Goal: Task Accomplishment & Management: Manage account settings

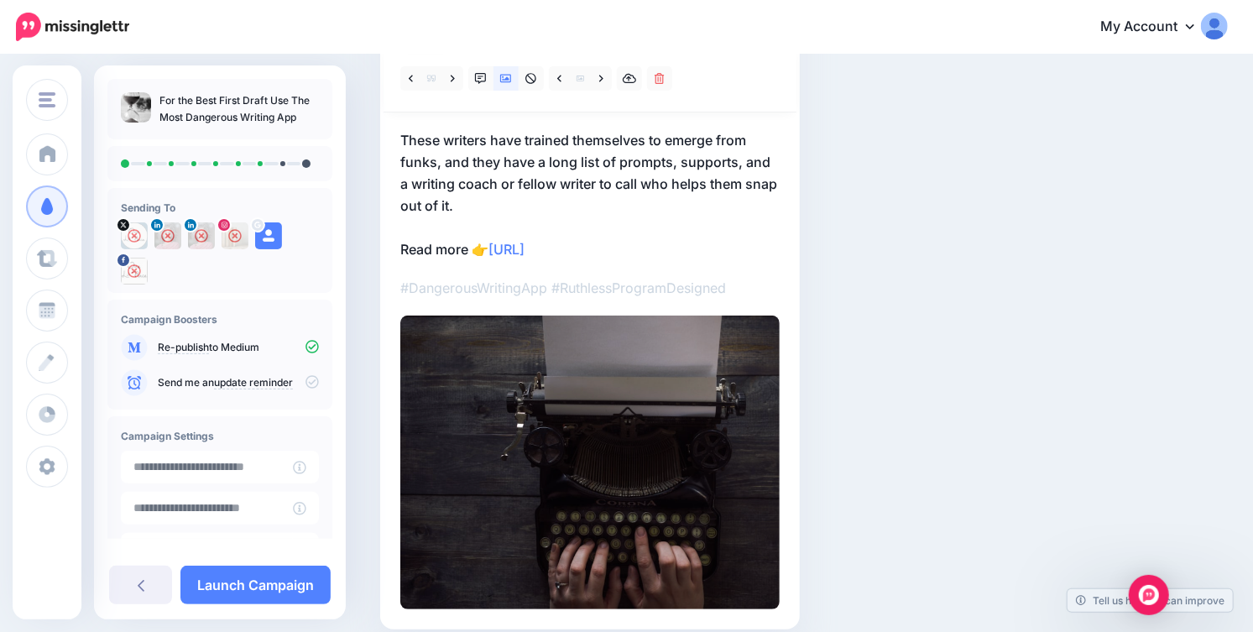
scroll to position [201, 0]
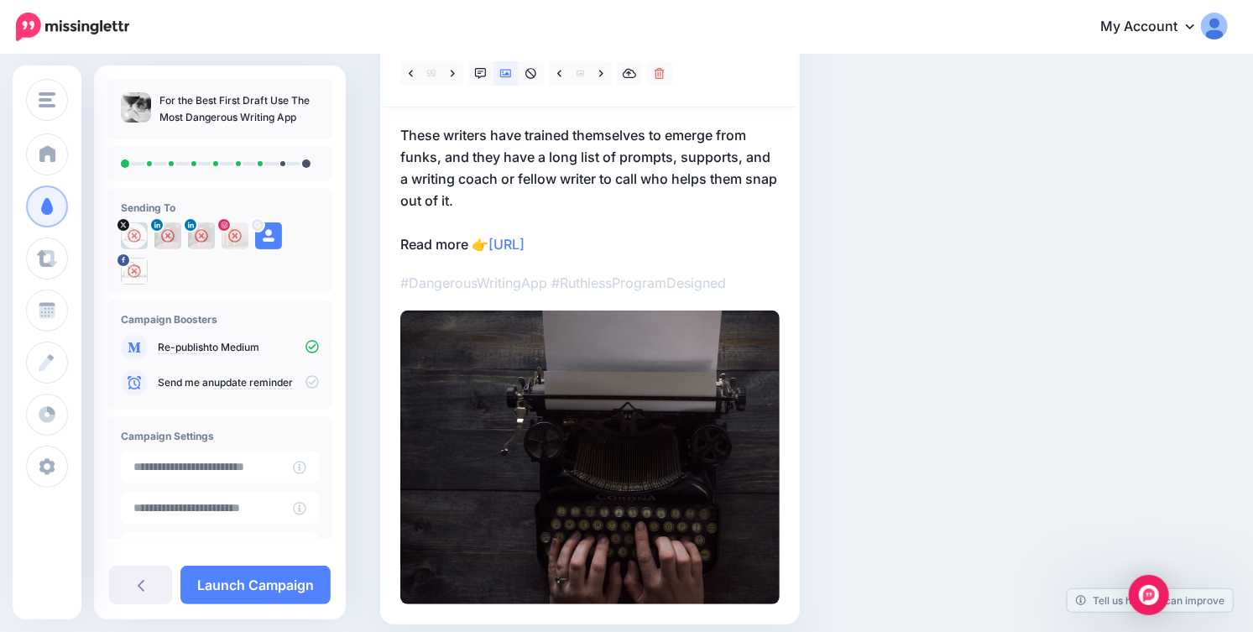
click at [534, 185] on p "These writers have trained themselves to emerge from funks, and they have a lon…" at bounding box center [589, 189] width 379 height 131
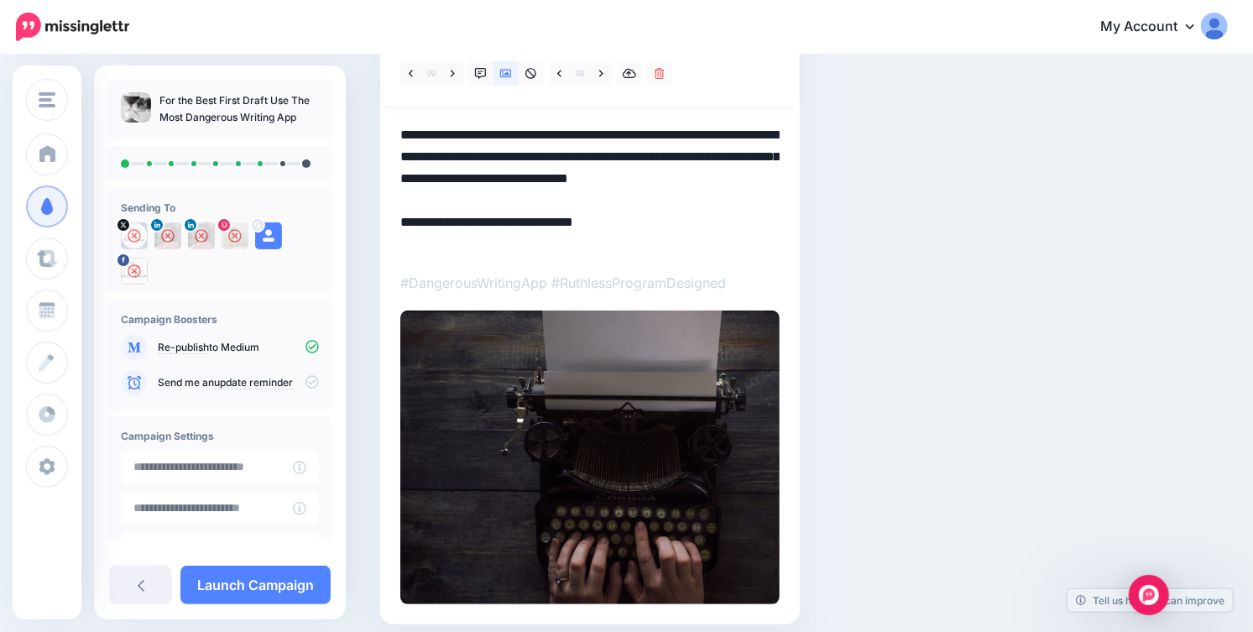
drag, startPoint x: 403, startPoint y: 134, endPoint x: 439, endPoint y: 134, distance: 36.1
click at [439, 134] on textarea "**********" at bounding box center [589, 189] width 379 height 131
click at [469, 198] on textarea "**********" at bounding box center [589, 189] width 379 height 131
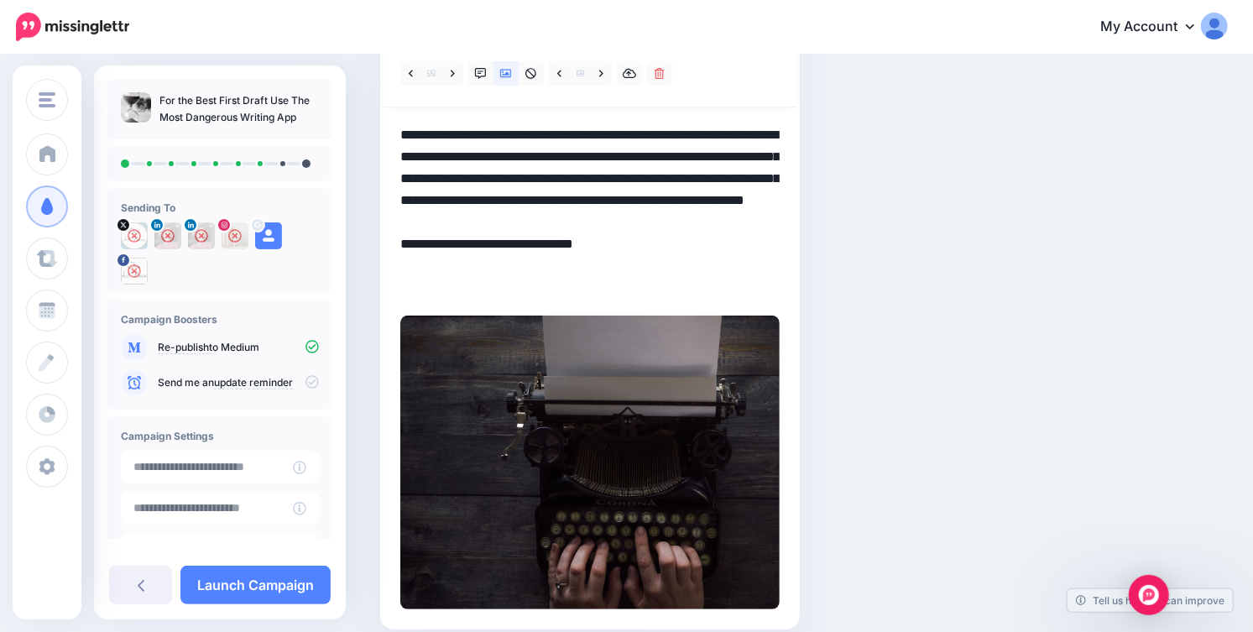
drag, startPoint x: 400, startPoint y: 290, endPoint x: 473, endPoint y: 289, distance: 73.9
click at [474, 289] on div at bounding box center [589, 324] width 379 height 569
drag, startPoint x: 461, startPoint y: 288, endPoint x: 400, endPoint y: 285, distance: 61.4
click at [400, 285] on textarea "**********" at bounding box center [589, 211] width 379 height 175
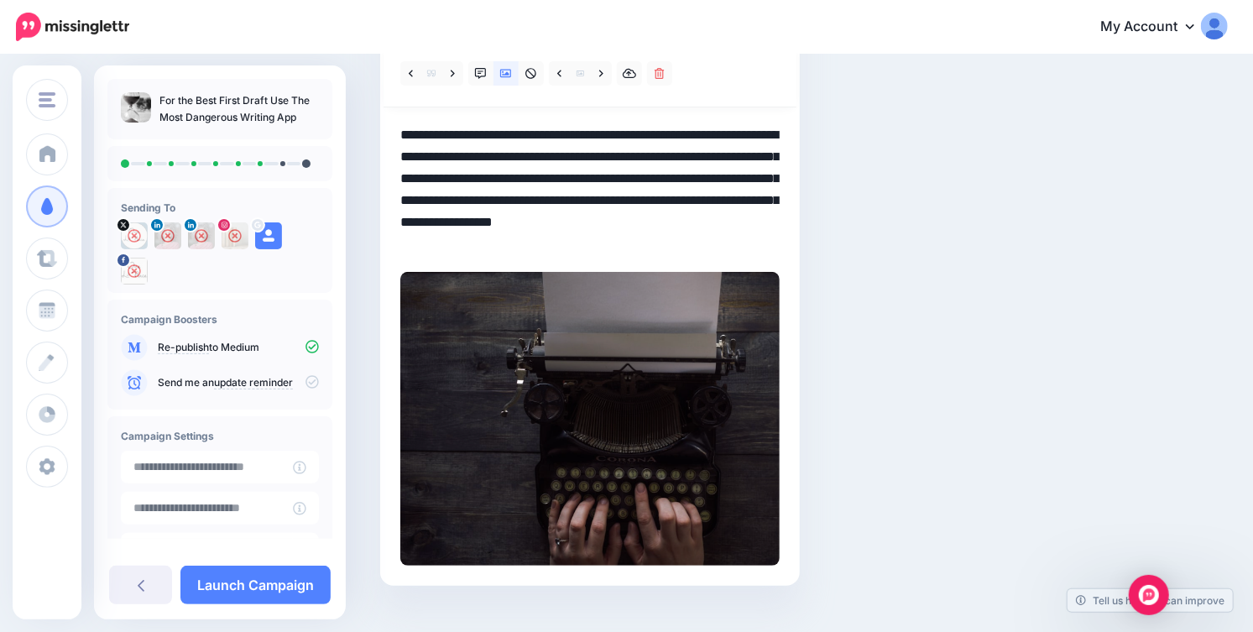
click at [665, 223] on textarea "**********" at bounding box center [589, 189] width 379 height 131
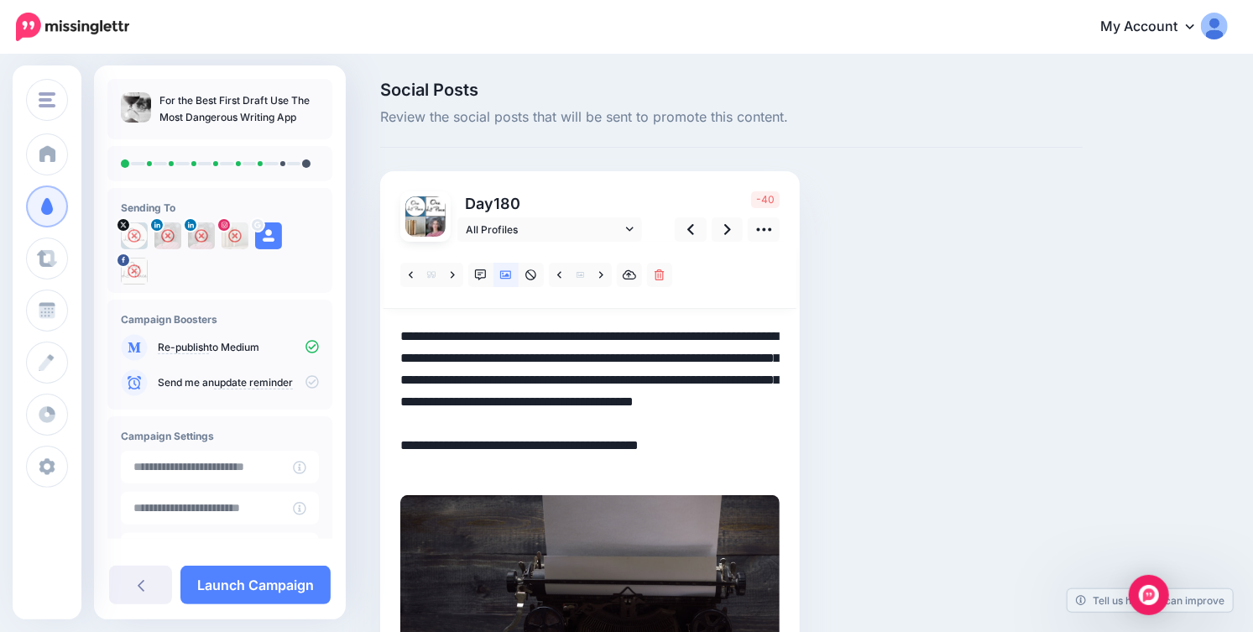
scroll to position [1, 0]
drag, startPoint x: 522, startPoint y: 332, endPoint x: 503, endPoint y: 353, distance: 28.5
click at [503, 353] on textarea "**********" at bounding box center [589, 401] width 379 height 153
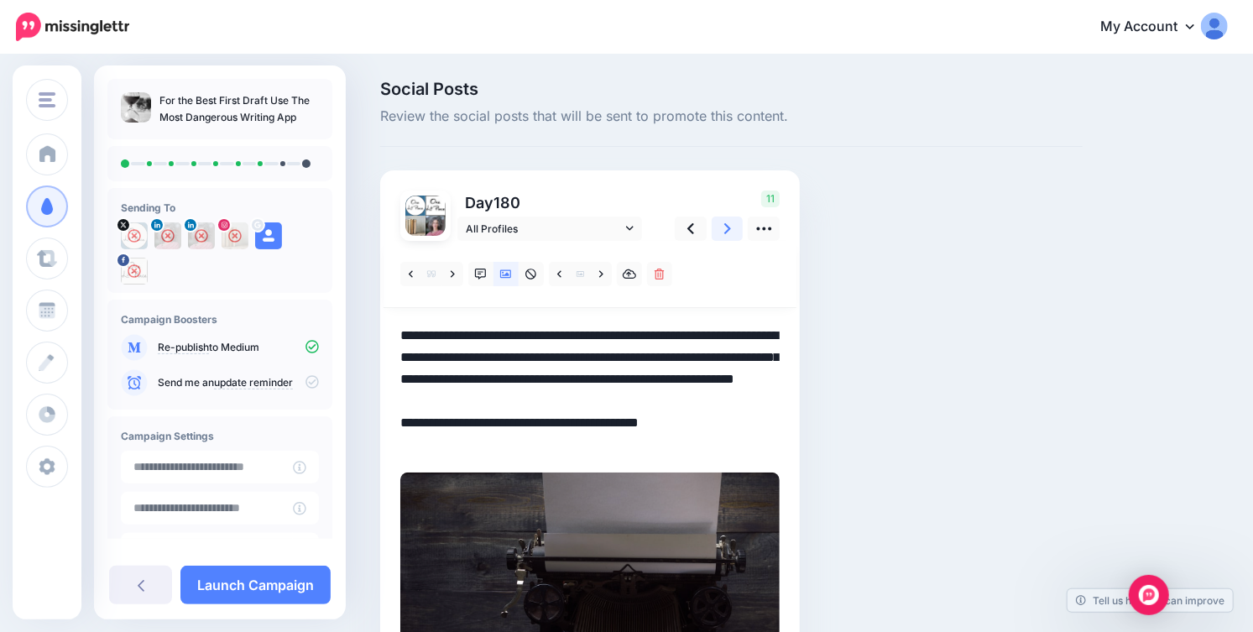
click at [725, 227] on icon at bounding box center [728, 229] width 7 height 18
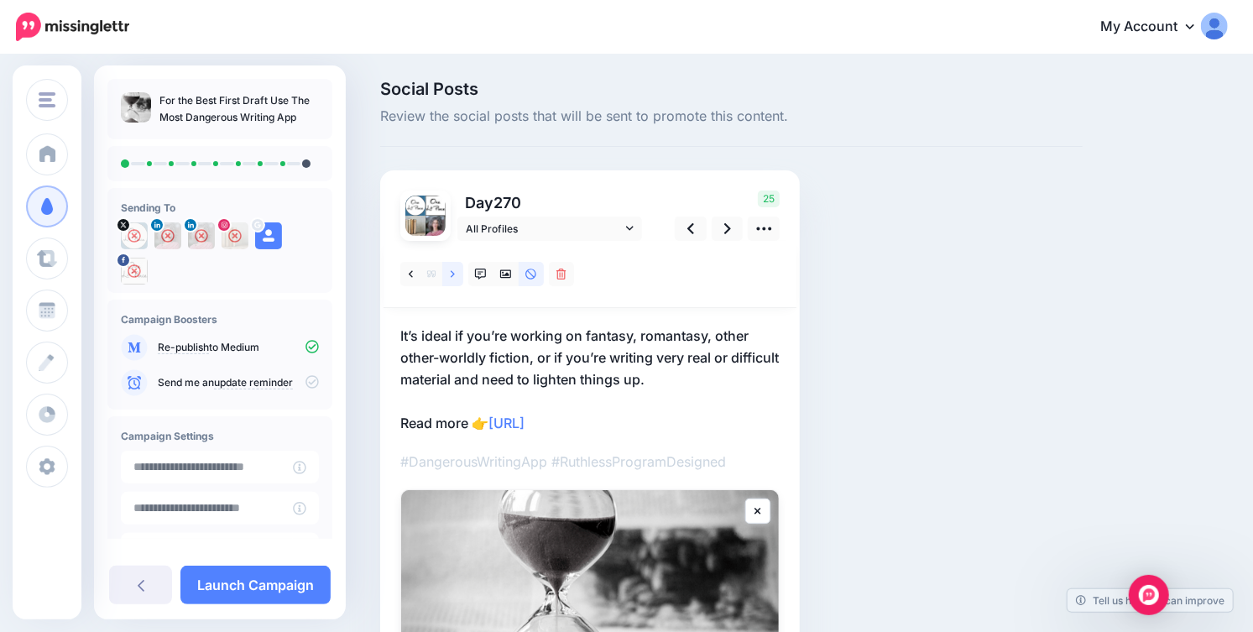
click at [450, 277] on link at bounding box center [452, 274] width 21 height 24
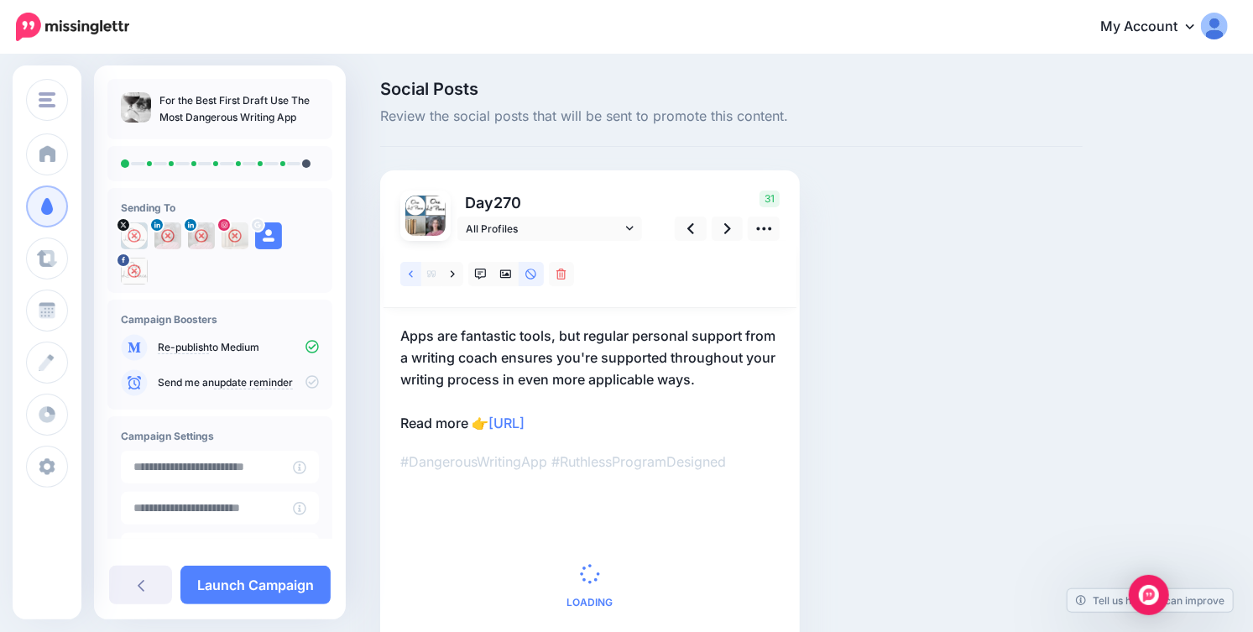
click at [410, 279] on link at bounding box center [410, 274] width 21 height 24
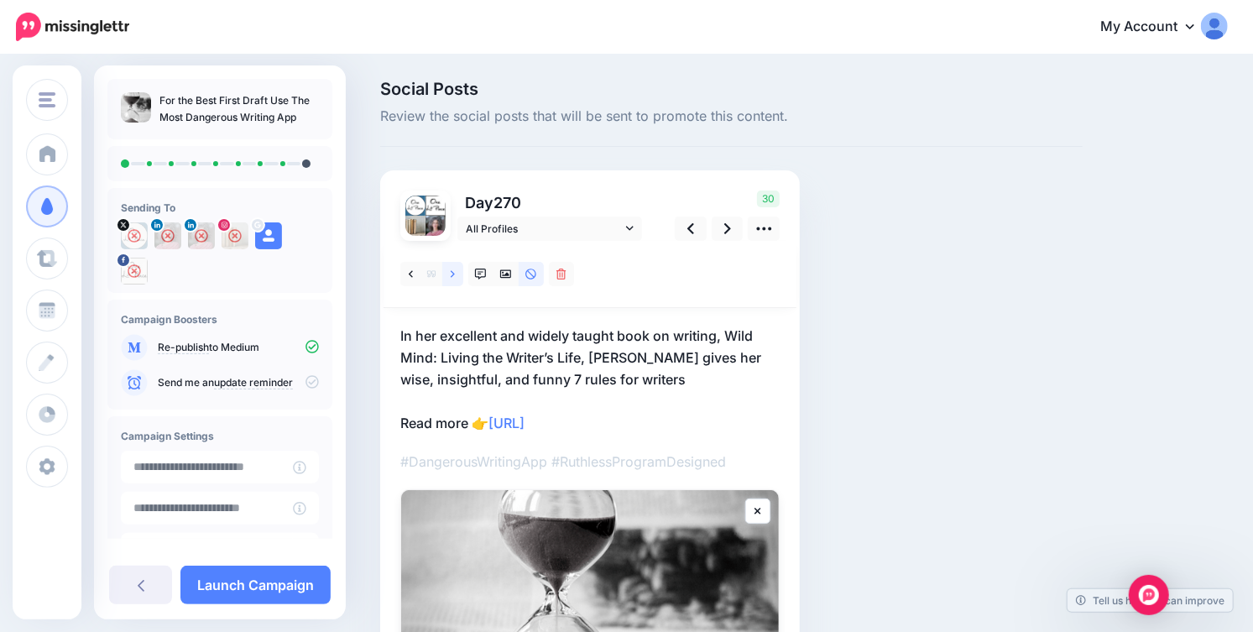
click at [453, 271] on icon at bounding box center [453, 273] width 4 height 7
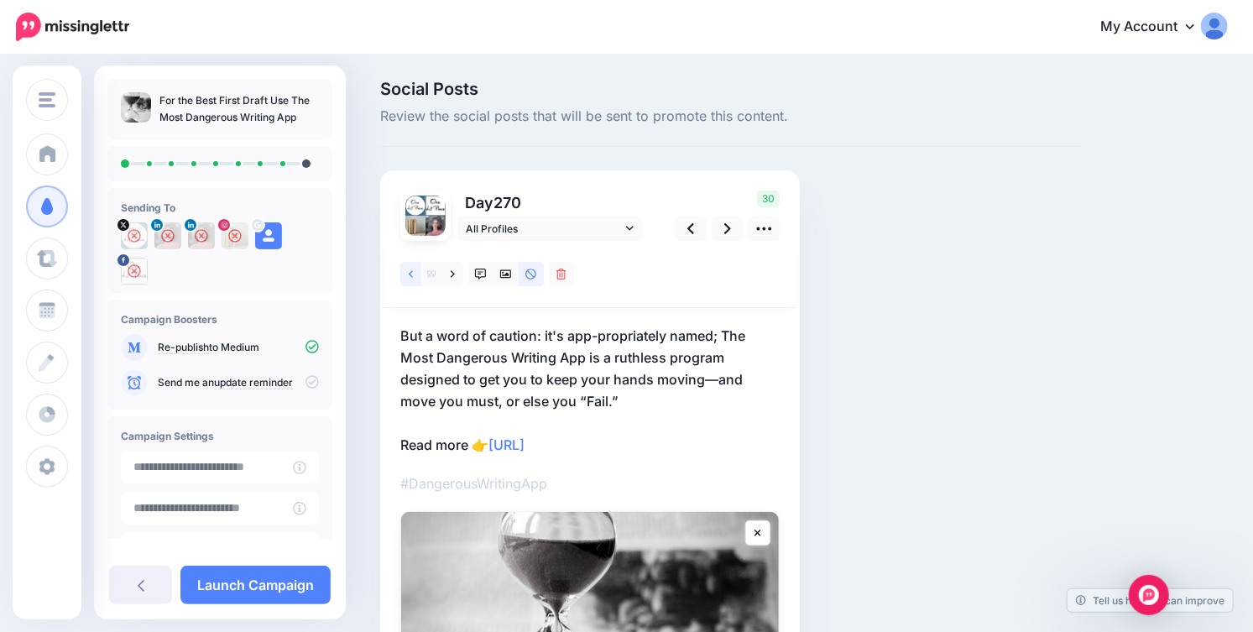
click at [417, 275] on link at bounding box center [410, 274] width 21 height 24
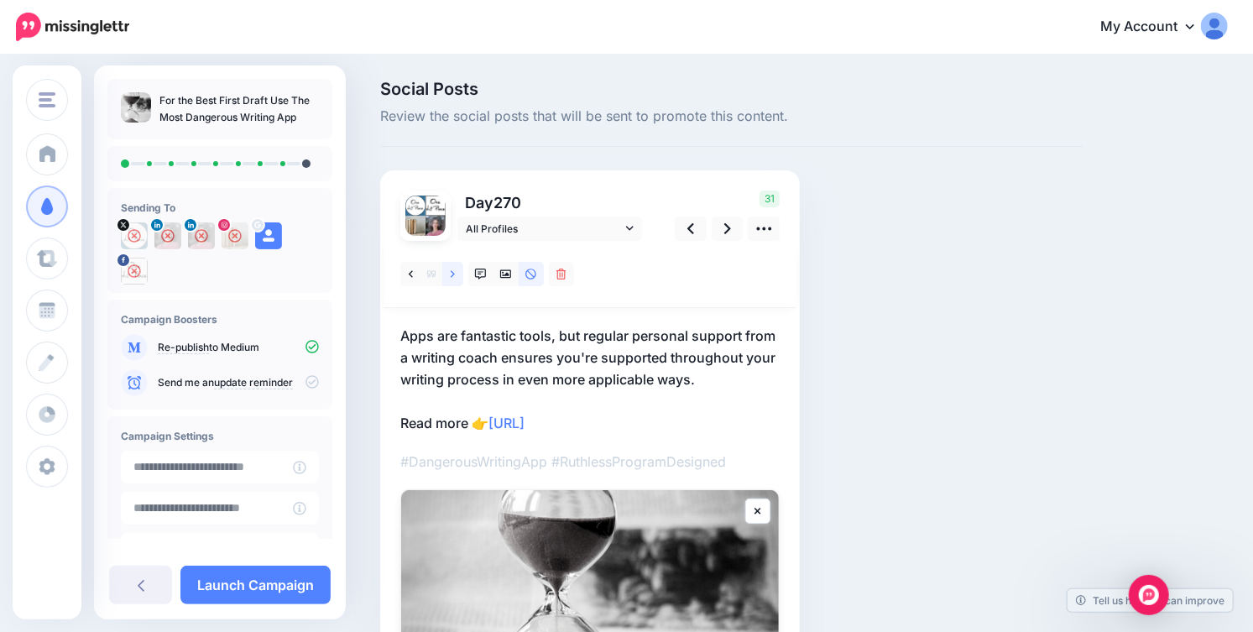
click at [451, 272] on icon at bounding box center [453, 275] width 4 height 12
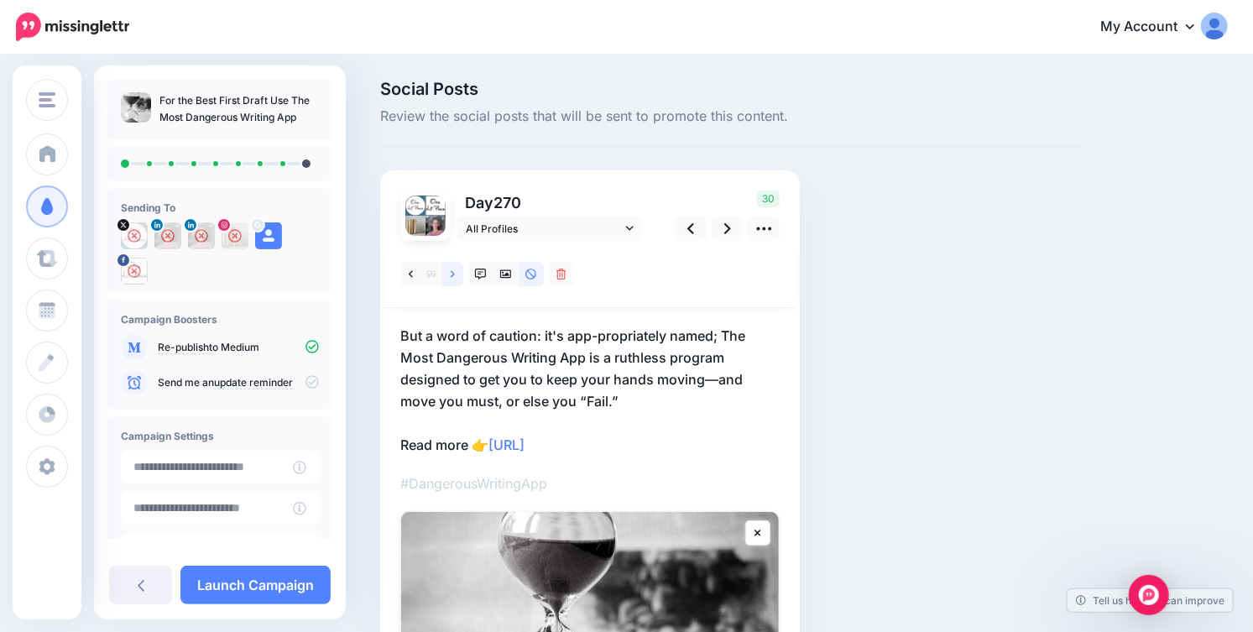
click at [451, 272] on icon at bounding box center [453, 275] width 4 height 12
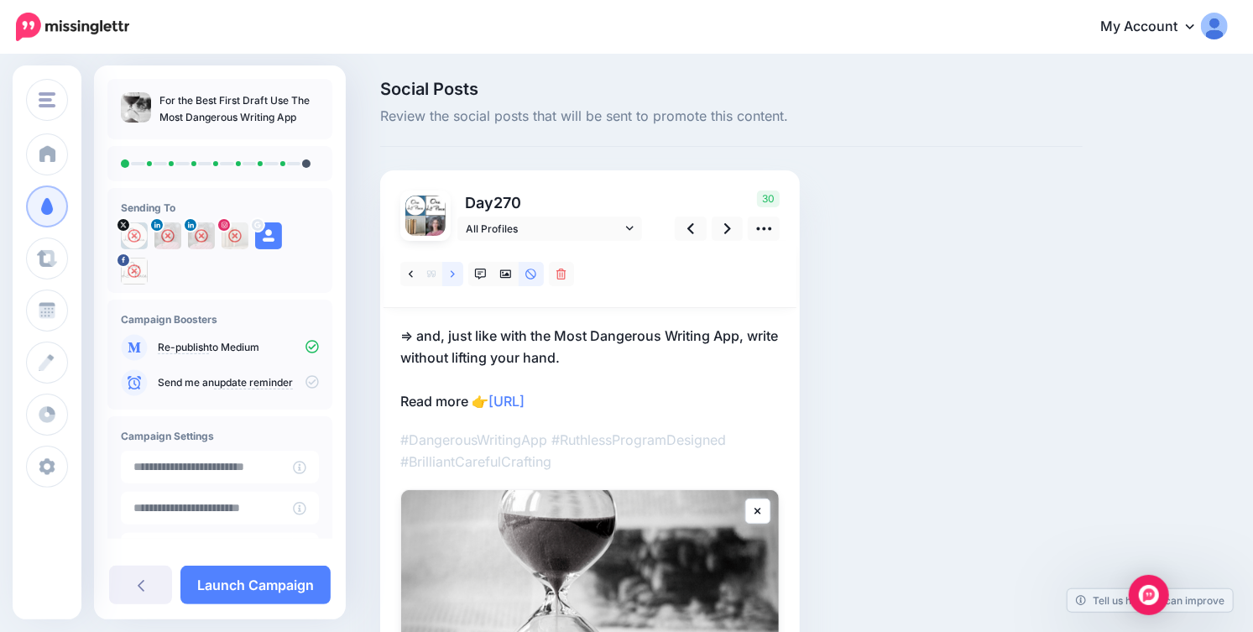
click at [451, 272] on icon at bounding box center [453, 275] width 4 height 12
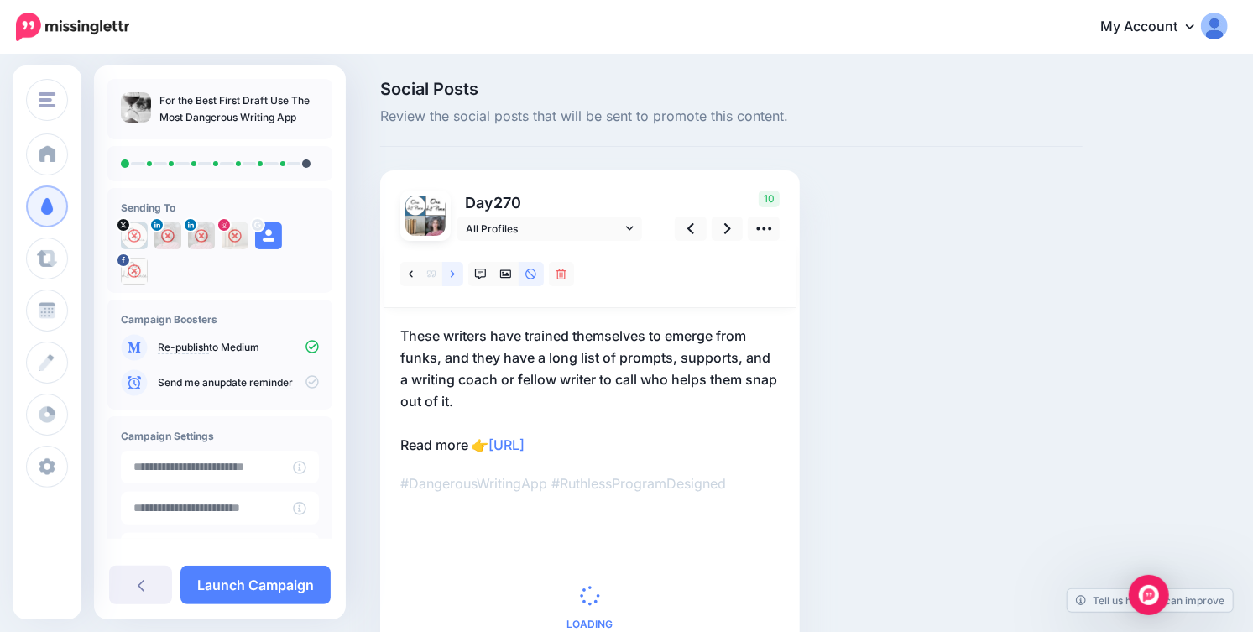
click at [451, 272] on icon at bounding box center [453, 275] width 4 height 12
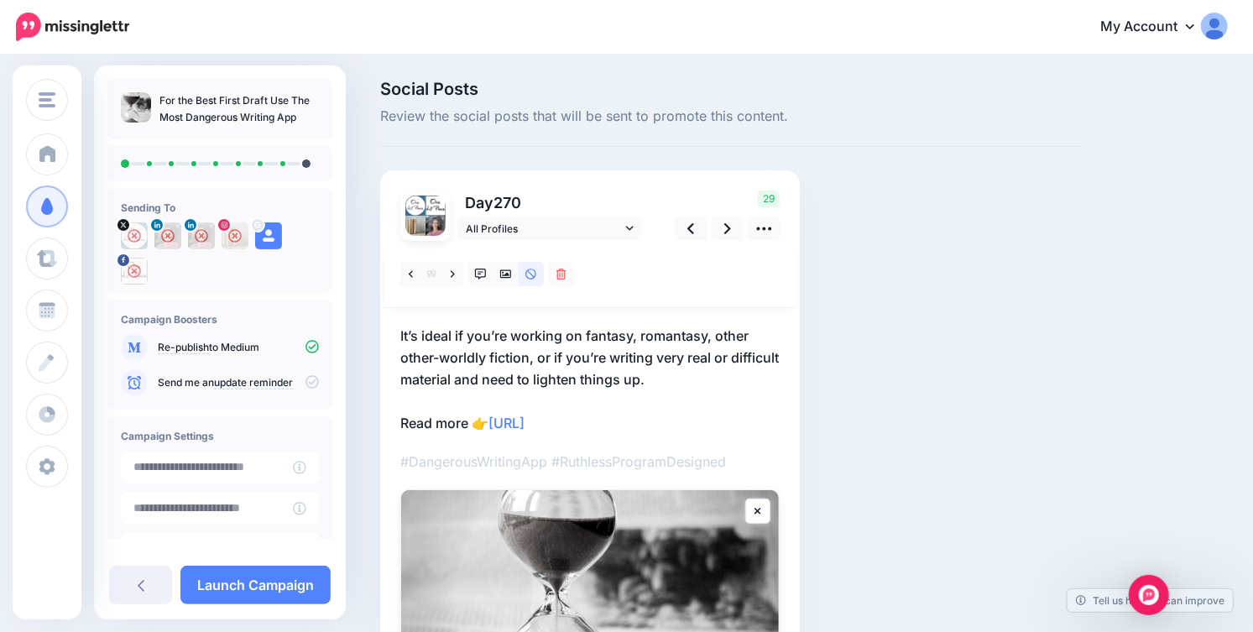
click at [429, 348] on p "It’s ideal if you’re working on fantasy, romantasy, other other-worldly fiction…" at bounding box center [589, 379] width 379 height 109
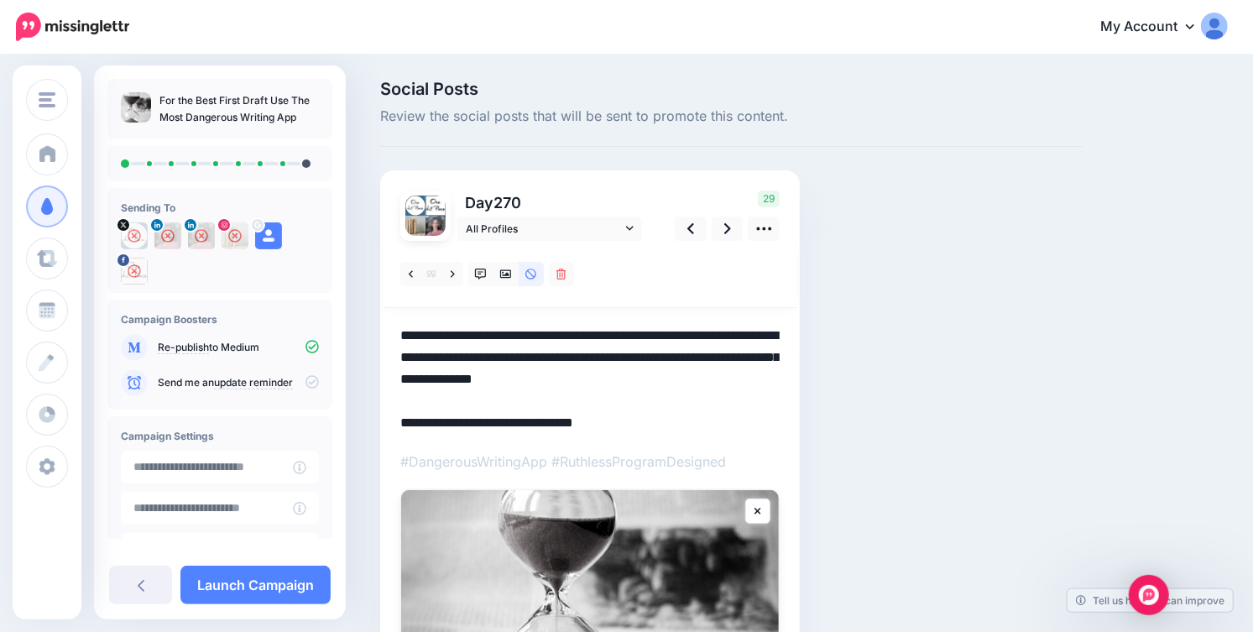
drag, startPoint x: 400, startPoint y: 333, endPoint x: 505, endPoint y: 349, distance: 107.0
click at [505, 349] on div at bounding box center [589, 504] width 379 height 526
drag, startPoint x: 400, startPoint y: 336, endPoint x: 723, endPoint y: 370, distance: 324.2
click at [723, 370] on textarea "**********" at bounding box center [589, 379] width 379 height 109
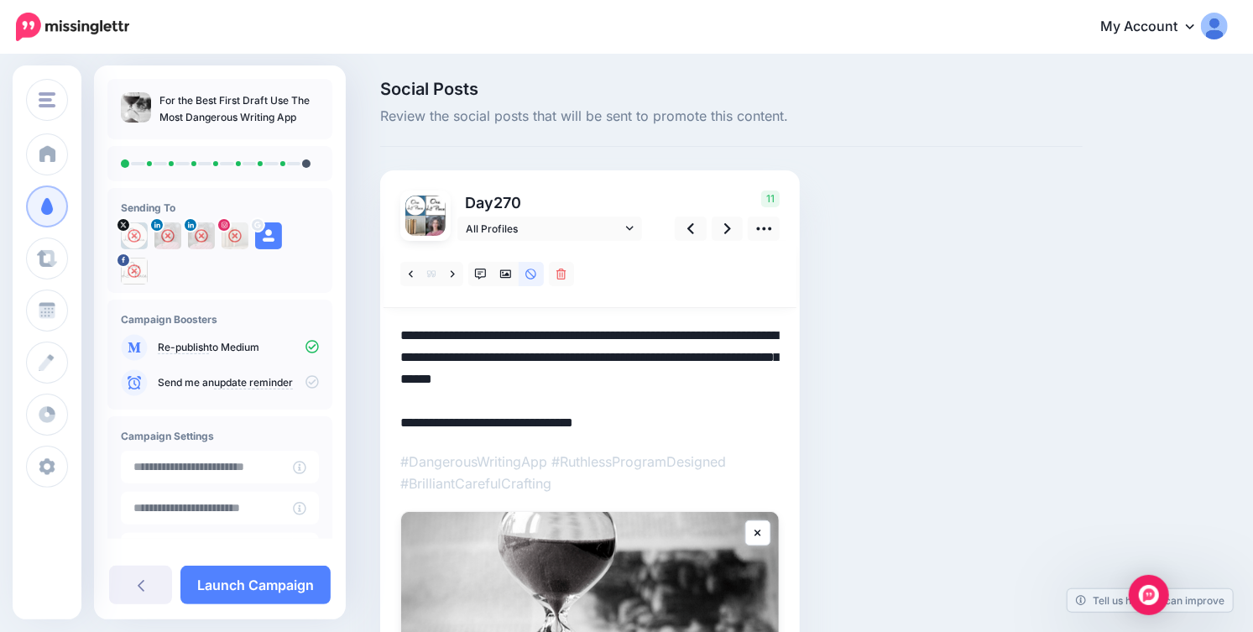
type textarea "**********"
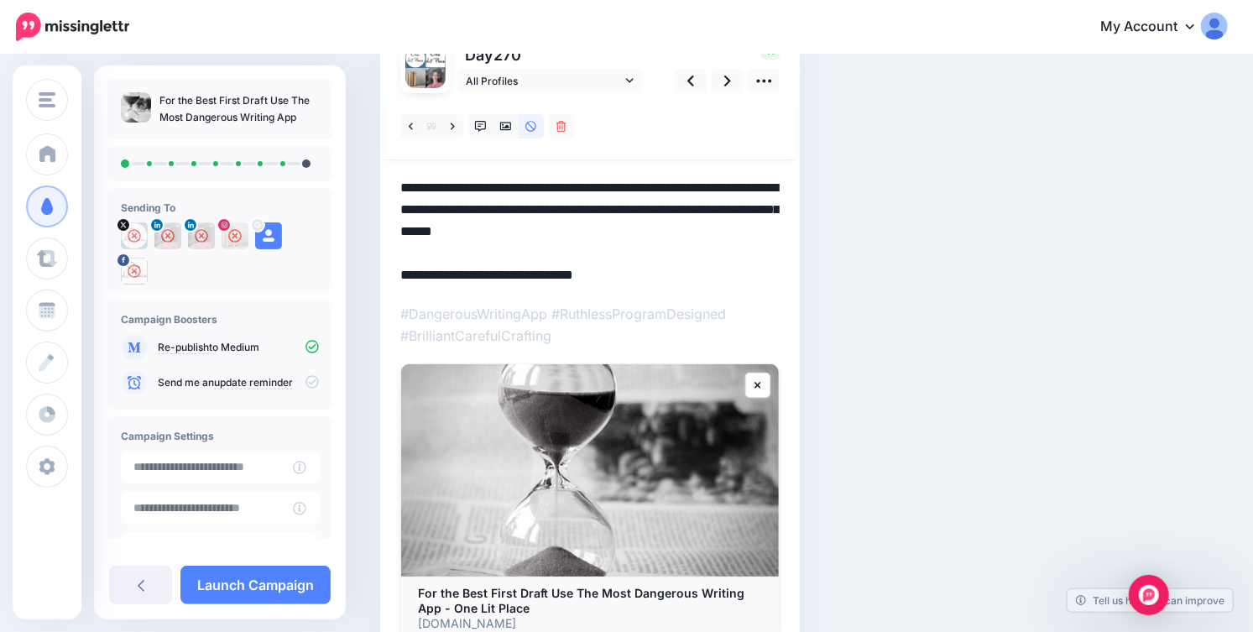
scroll to position [150, 0]
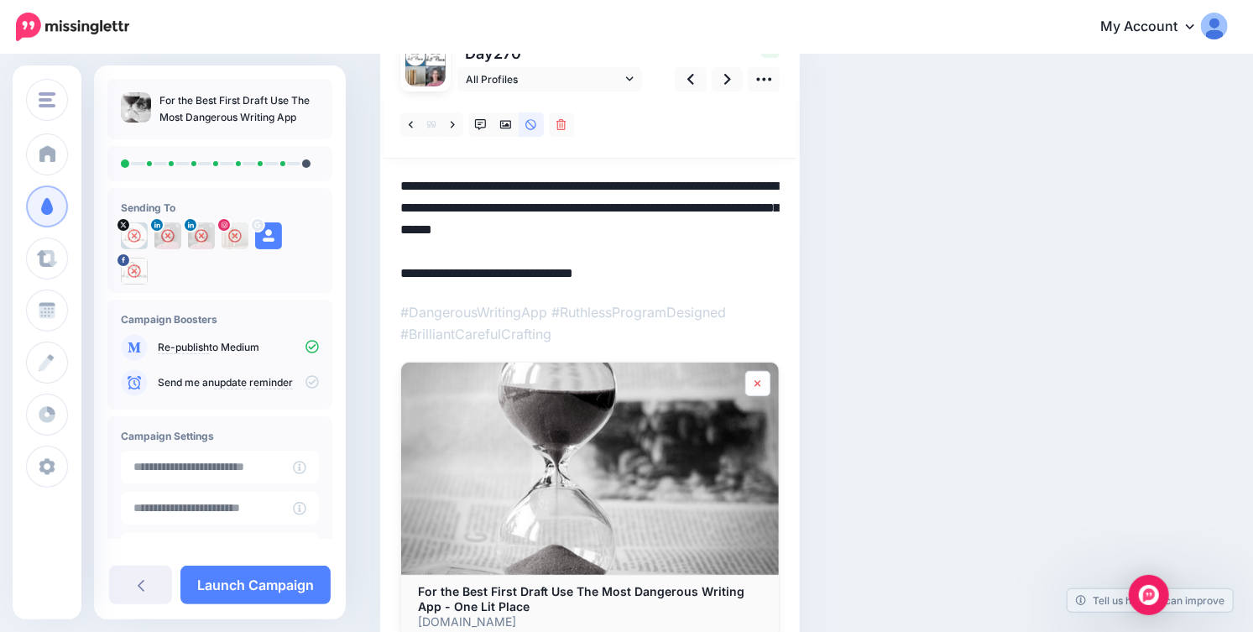
click at [760, 386] on icon at bounding box center [758, 384] width 7 height 10
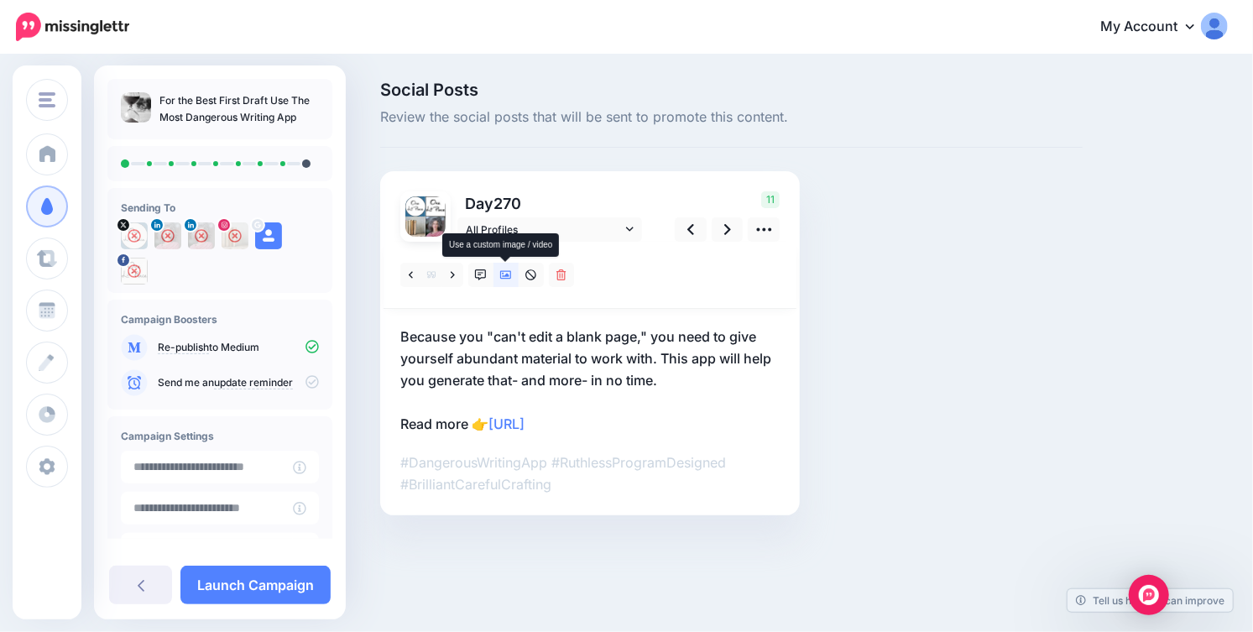
click at [509, 275] on icon at bounding box center [506, 275] width 12 height 8
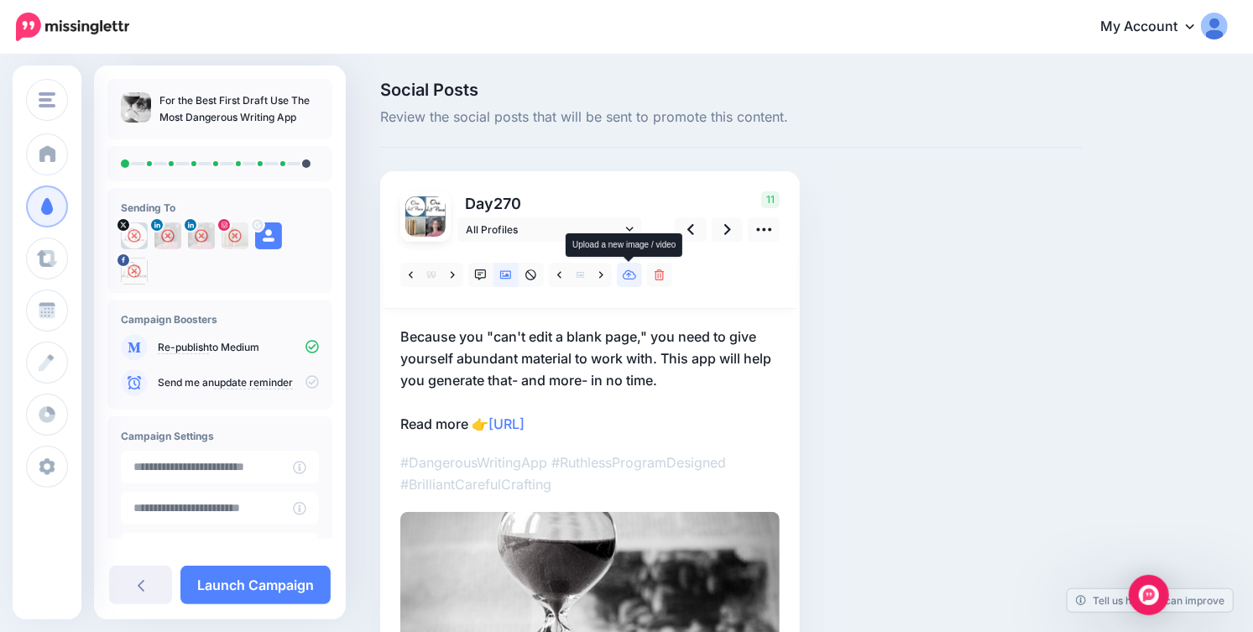
click at [635, 275] on icon at bounding box center [630, 275] width 14 height 10
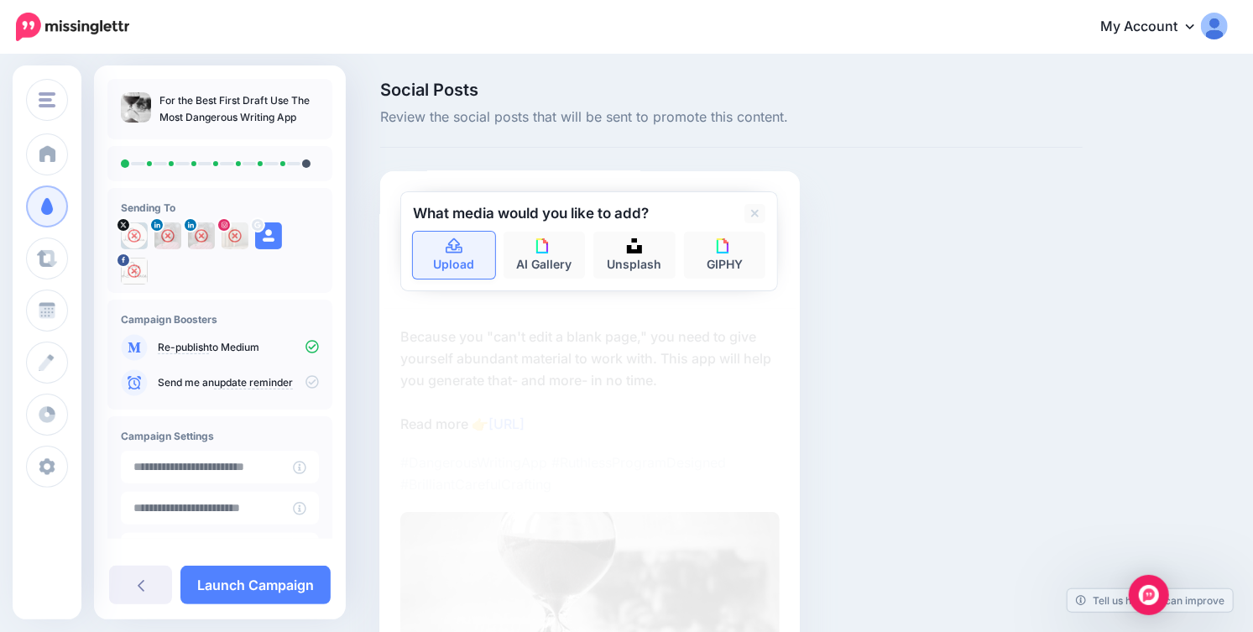
click at [450, 264] on link "Upload" at bounding box center [454, 255] width 82 height 47
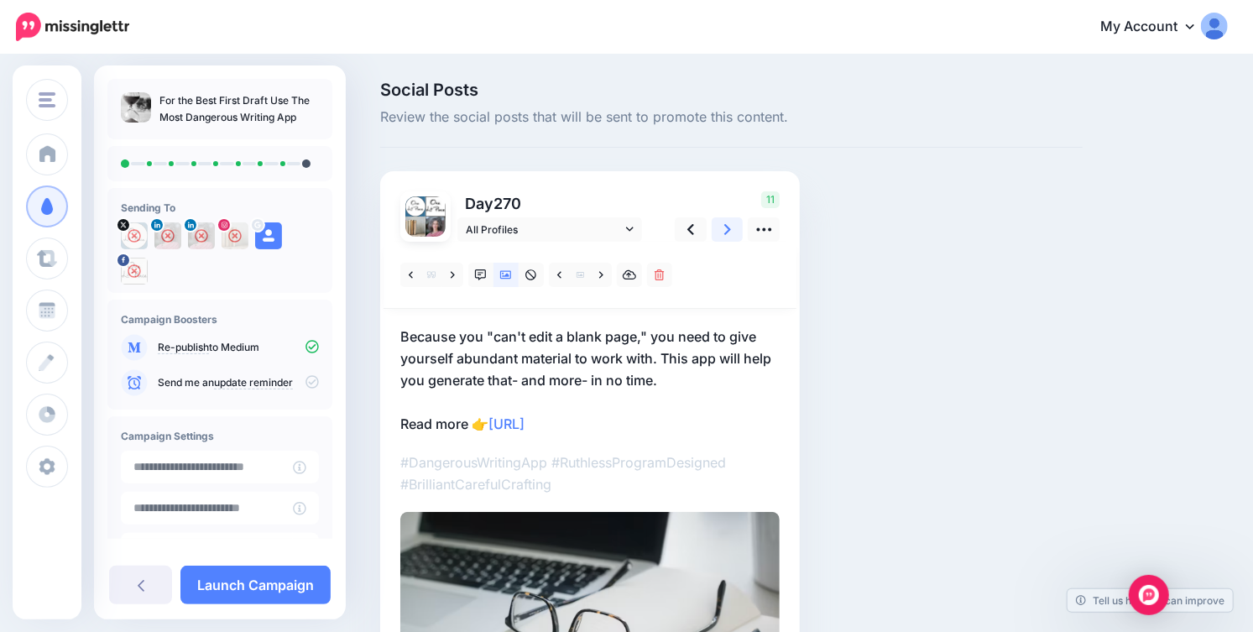
click at [730, 229] on icon at bounding box center [728, 230] width 7 height 18
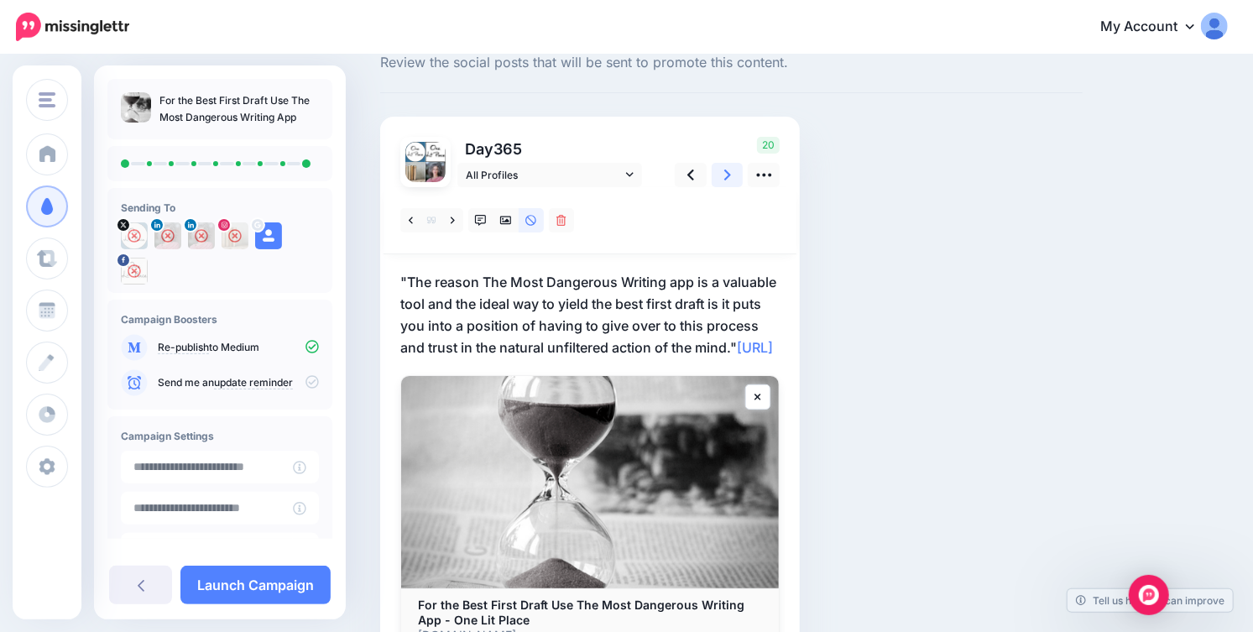
scroll to position [50, 0]
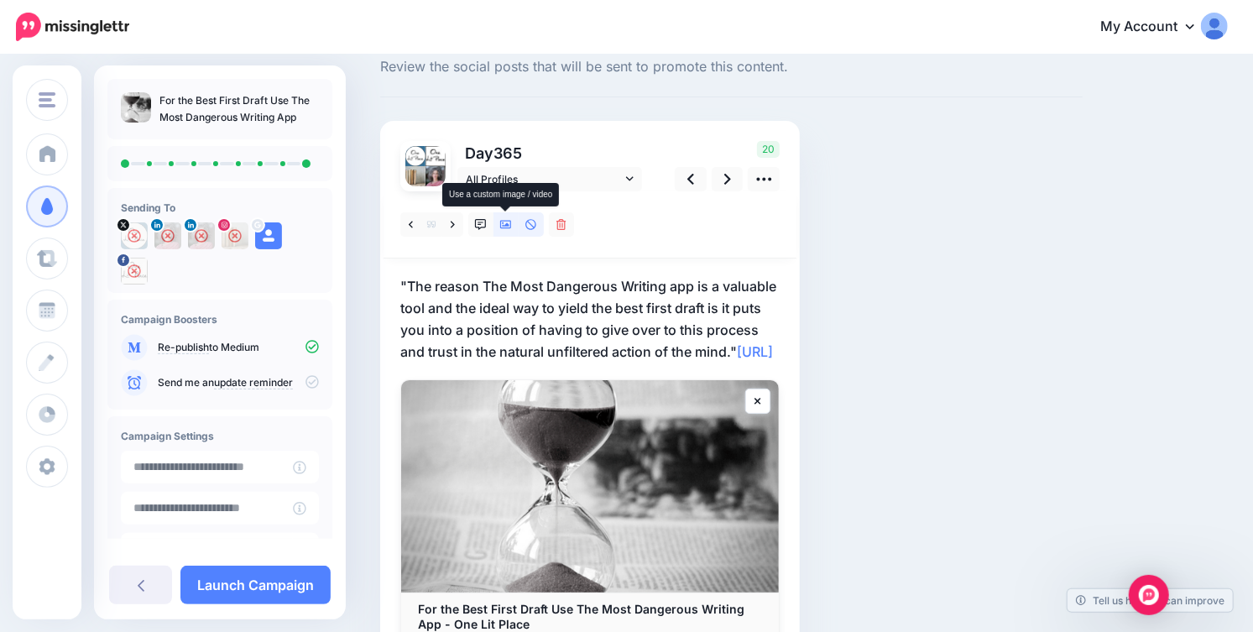
click at [504, 226] on icon at bounding box center [506, 225] width 12 height 12
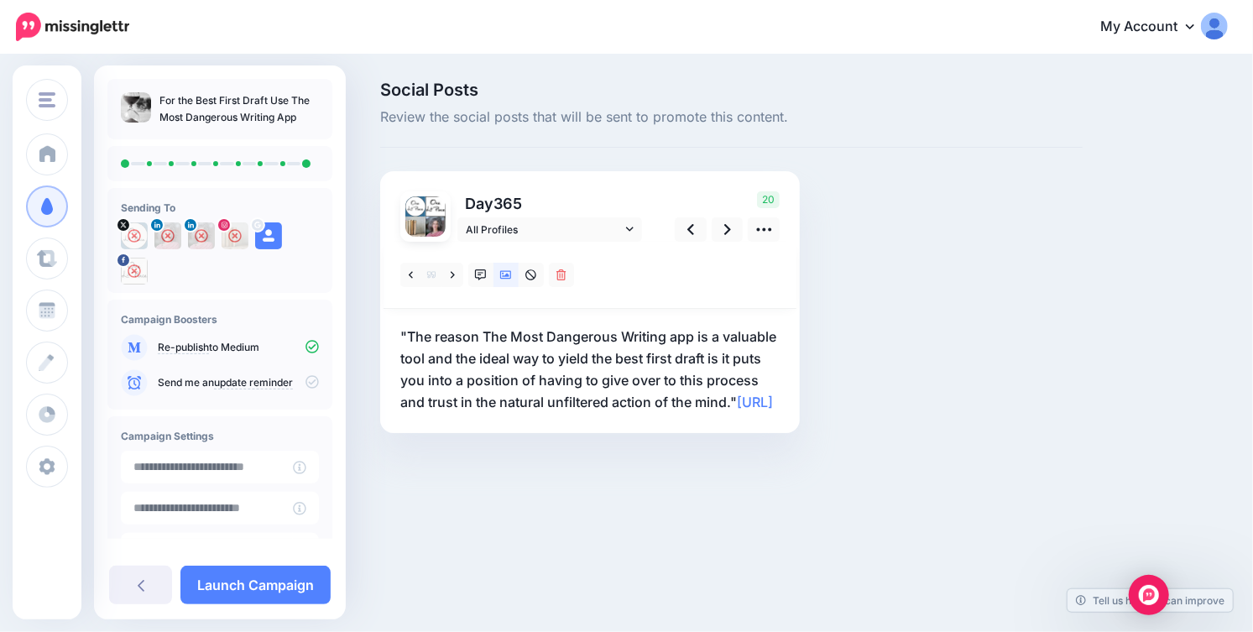
scroll to position [0, 0]
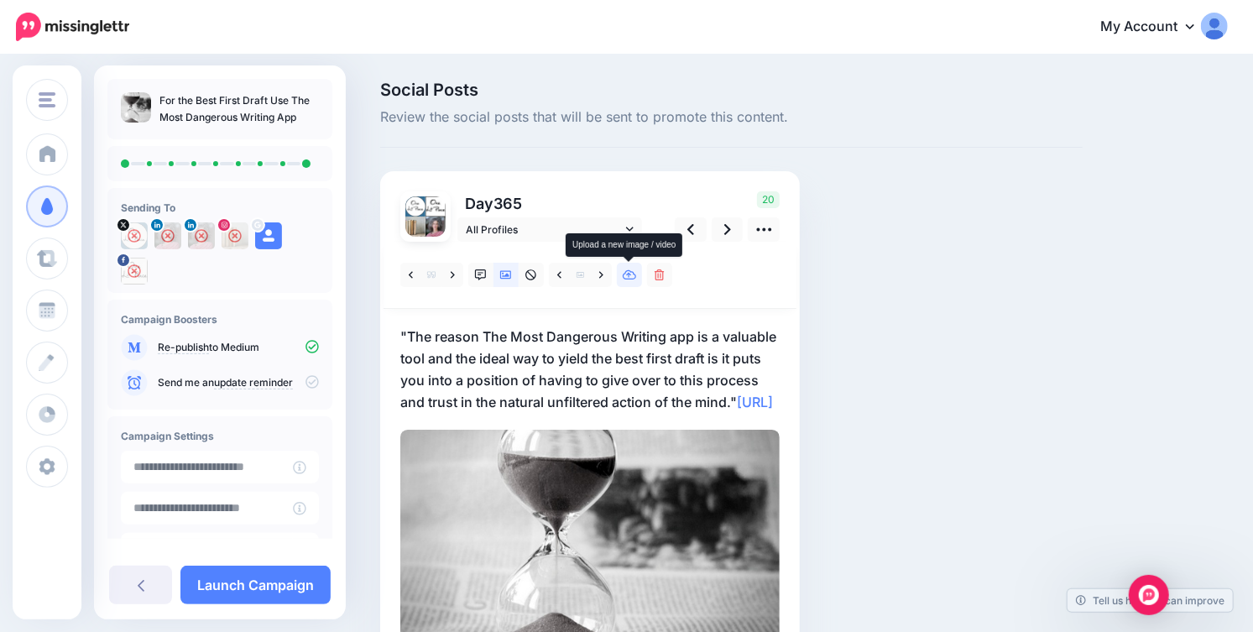
click at [631, 272] on icon at bounding box center [630, 275] width 14 height 12
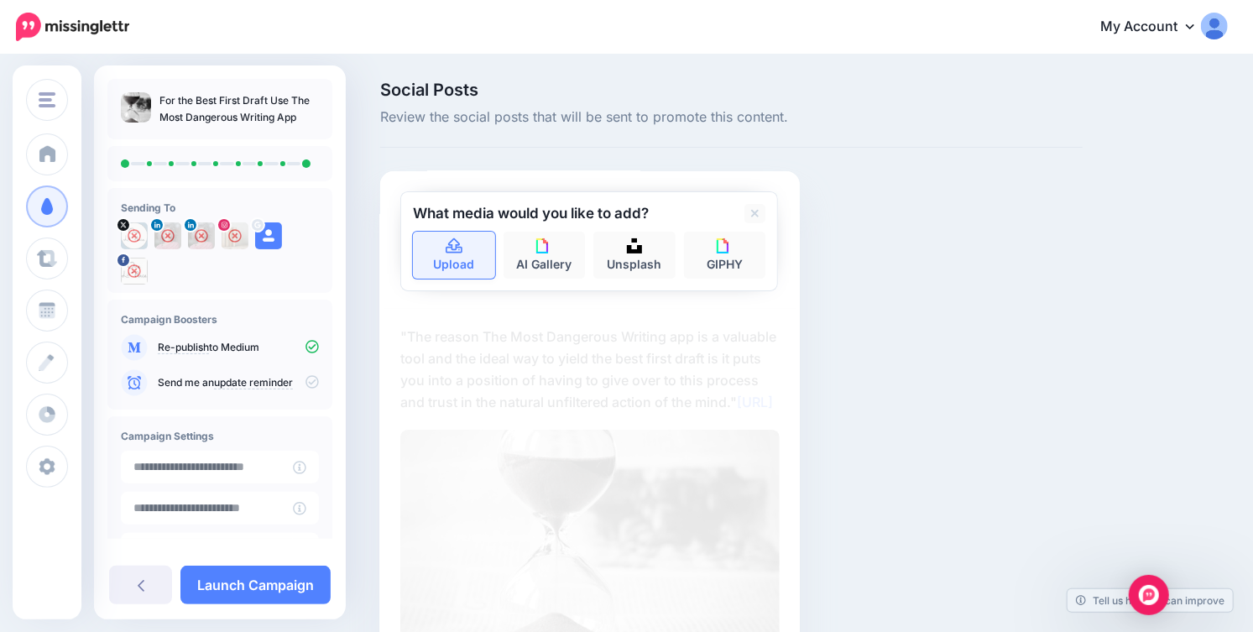
click at [440, 244] on link "Upload" at bounding box center [454, 255] width 82 height 47
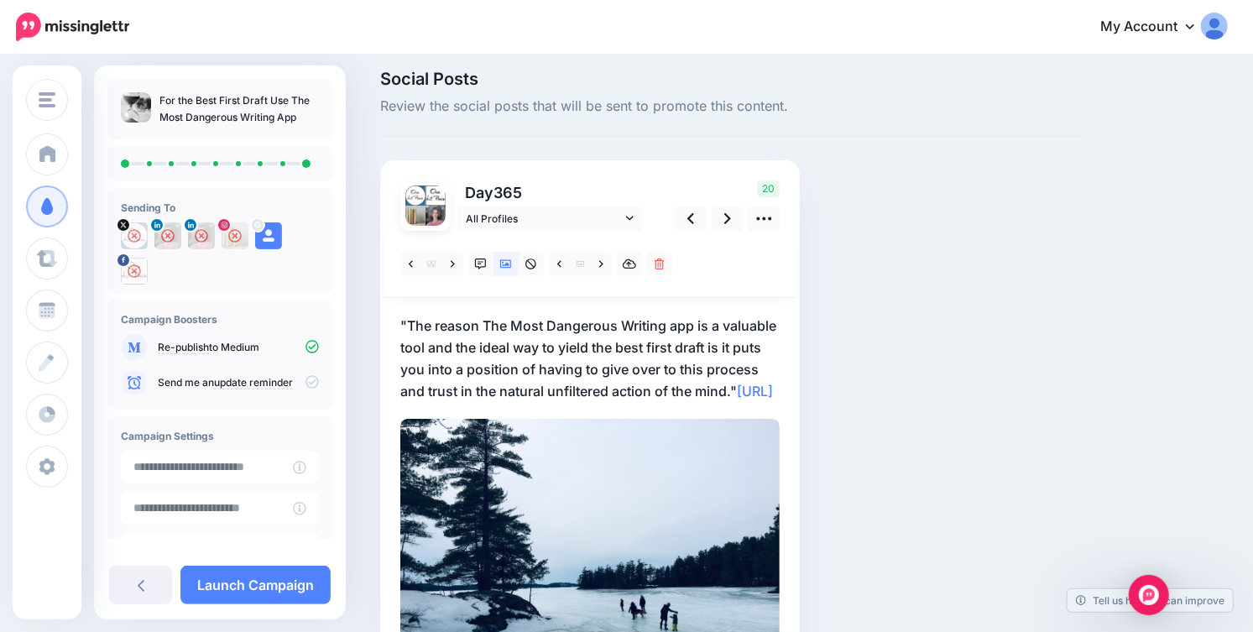
scroll to position [8, 0]
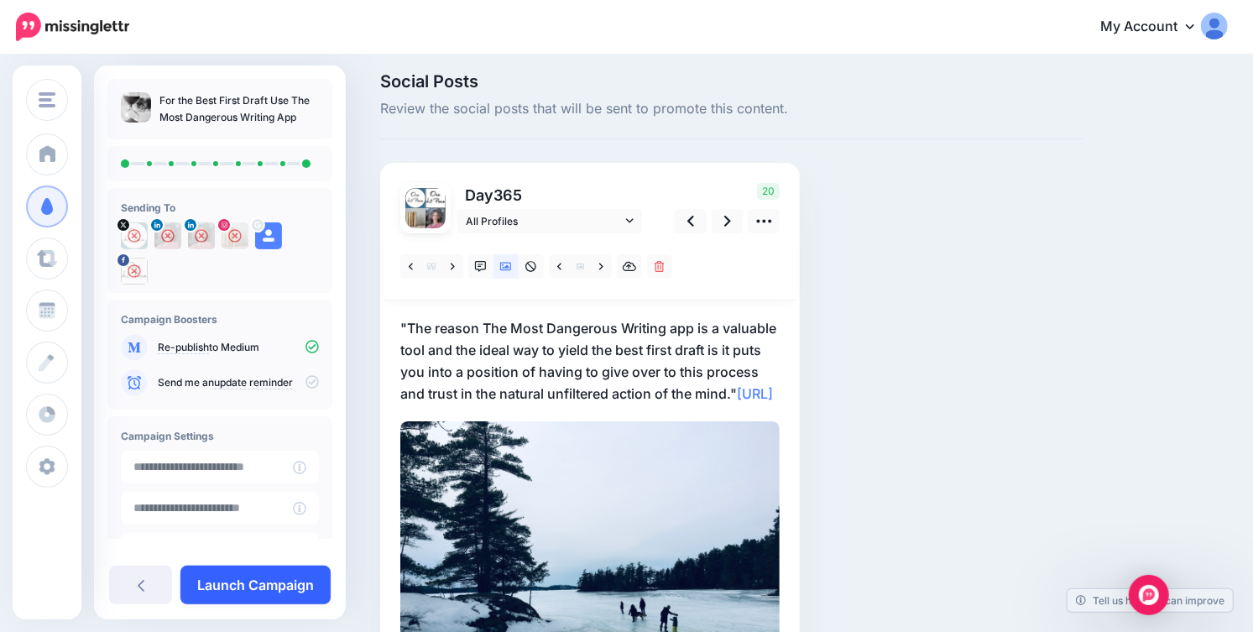
click at [261, 588] on link "Launch Campaign" at bounding box center [255, 585] width 150 height 39
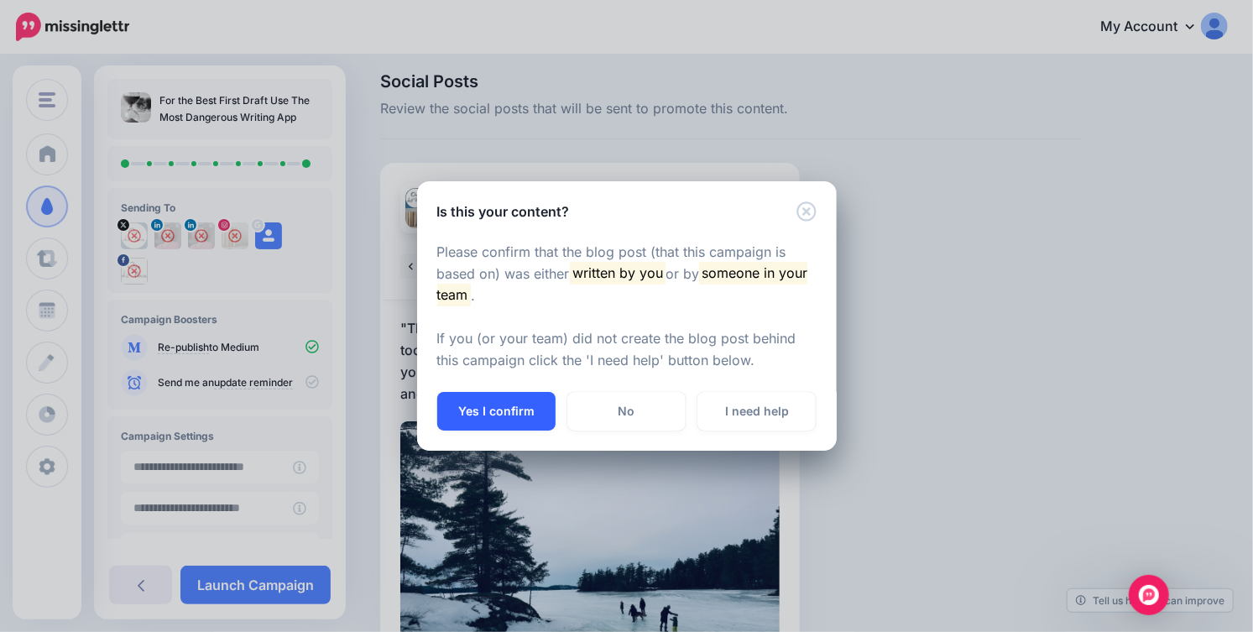
click at [500, 417] on button "Yes I confirm" at bounding box center [496, 411] width 118 height 39
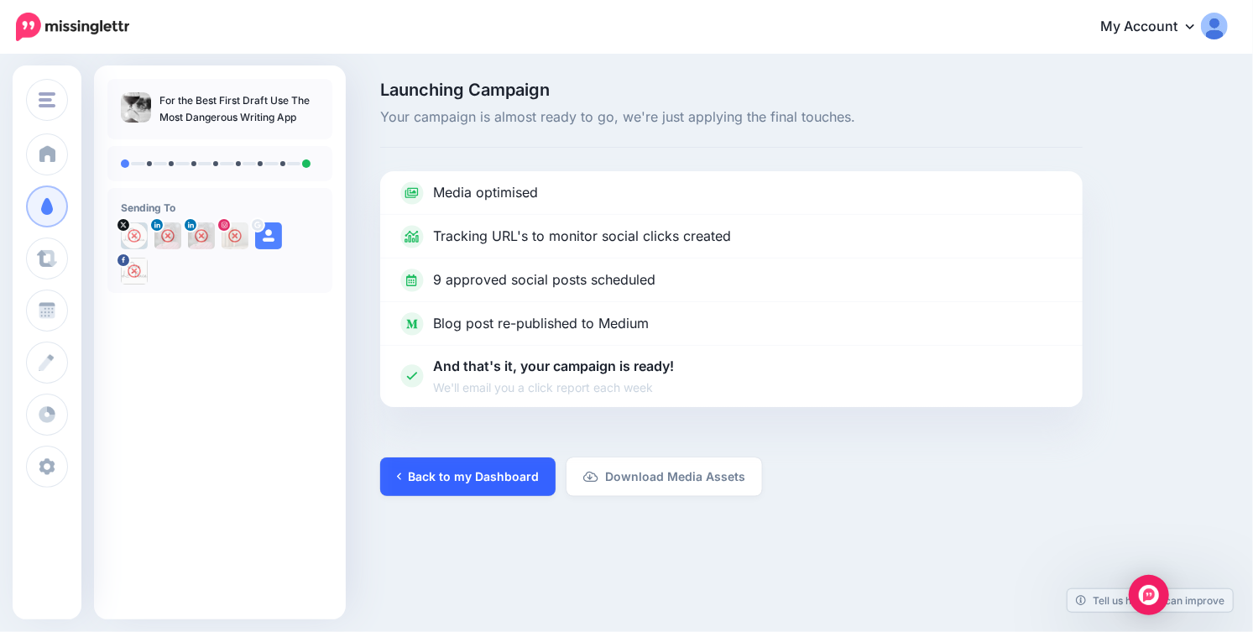
click at [489, 474] on link "Back to my Dashboard" at bounding box center [467, 477] width 175 height 39
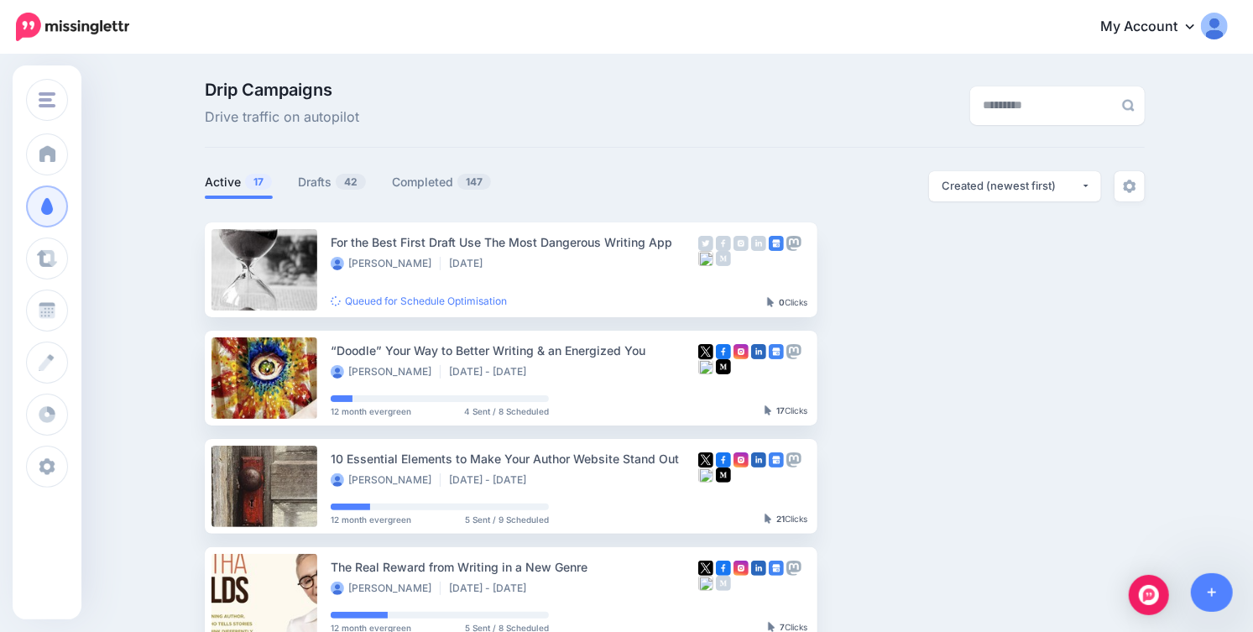
click at [316, 179] on link "Drafts 42" at bounding box center [332, 182] width 69 height 20
